Goal: Task Accomplishment & Management: Complete application form

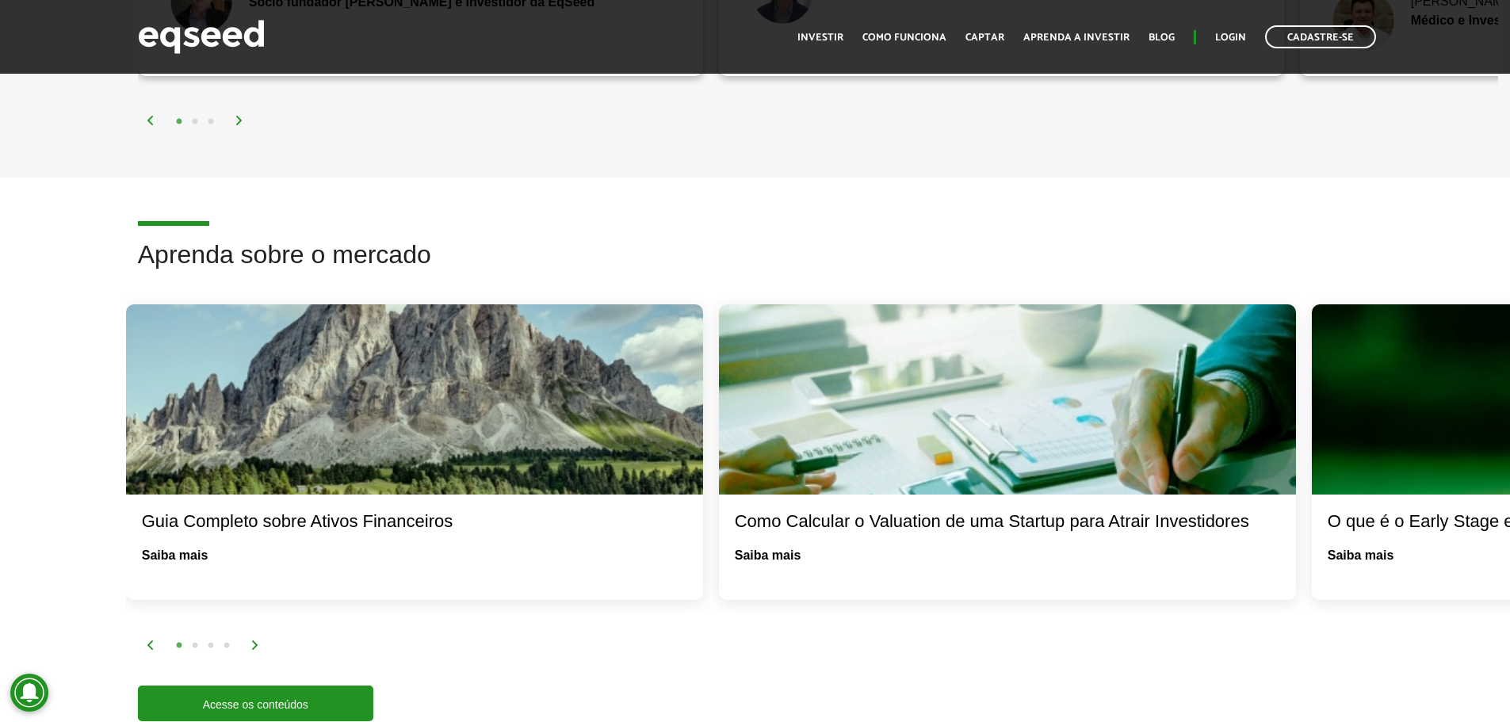
click at [827, 432] on div at bounding box center [1007, 399] width 577 height 190
click at [752, 549] on link "Saiba mais" at bounding box center [768, 555] width 67 height 13
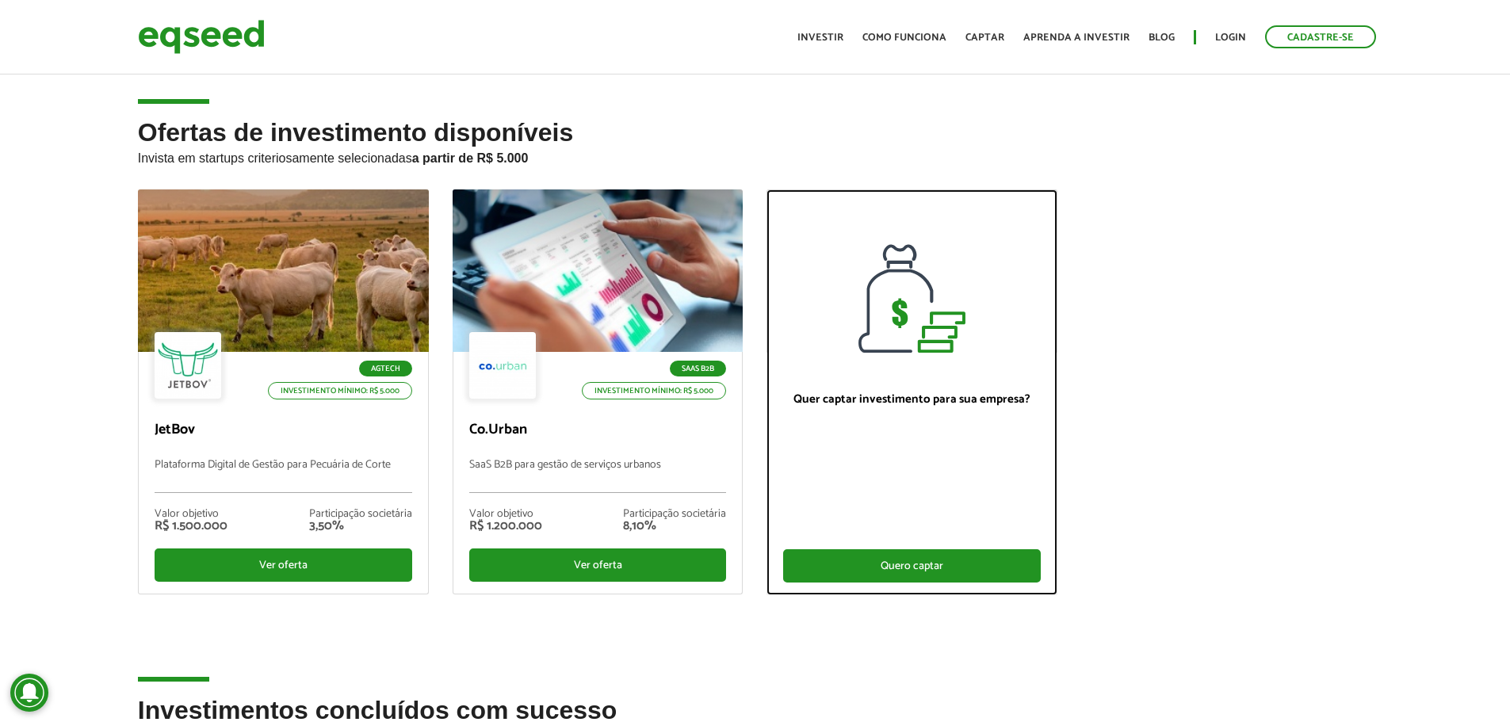
click at [823, 568] on div "Quero captar" at bounding box center [912, 565] width 258 height 33
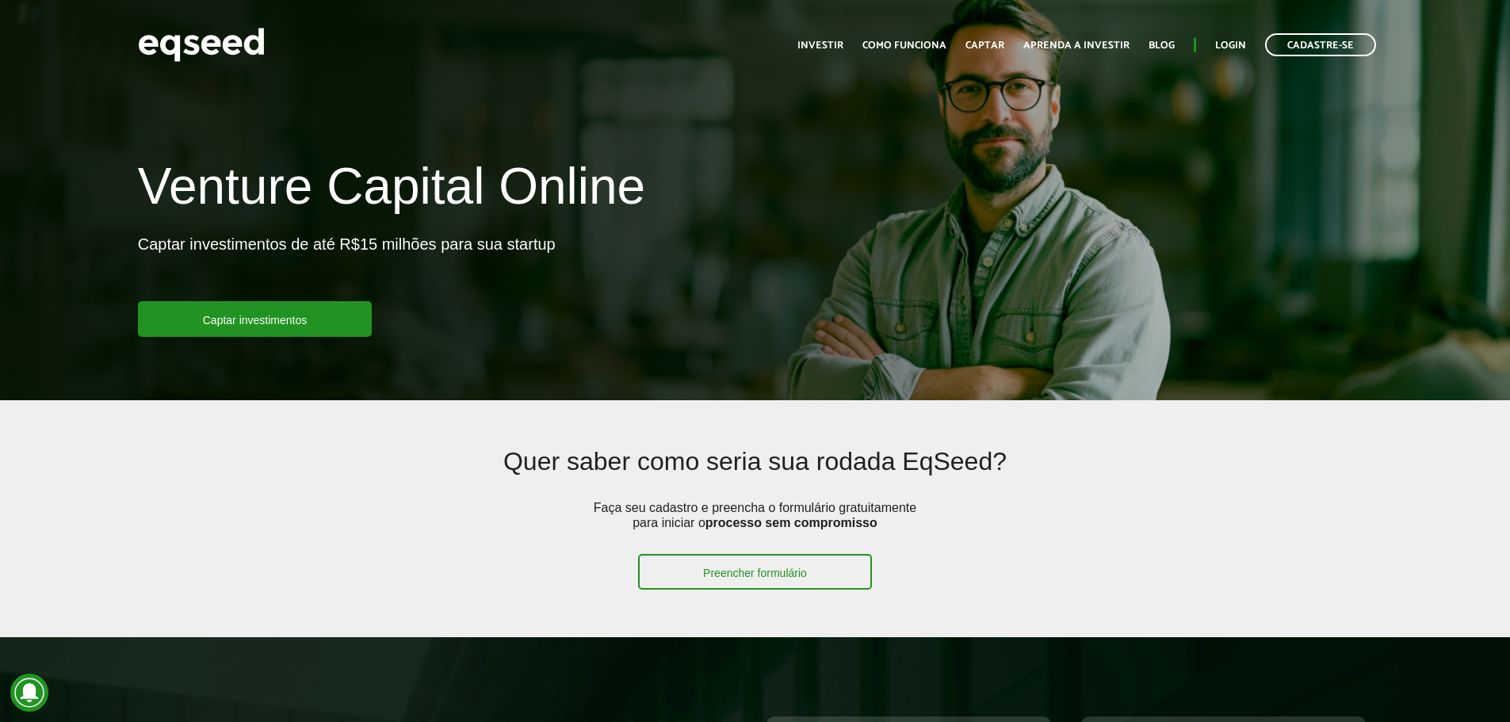
click at [823, 568] on link "Preencher formulário" at bounding box center [755, 572] width 234 height 36
